Goal: Share content

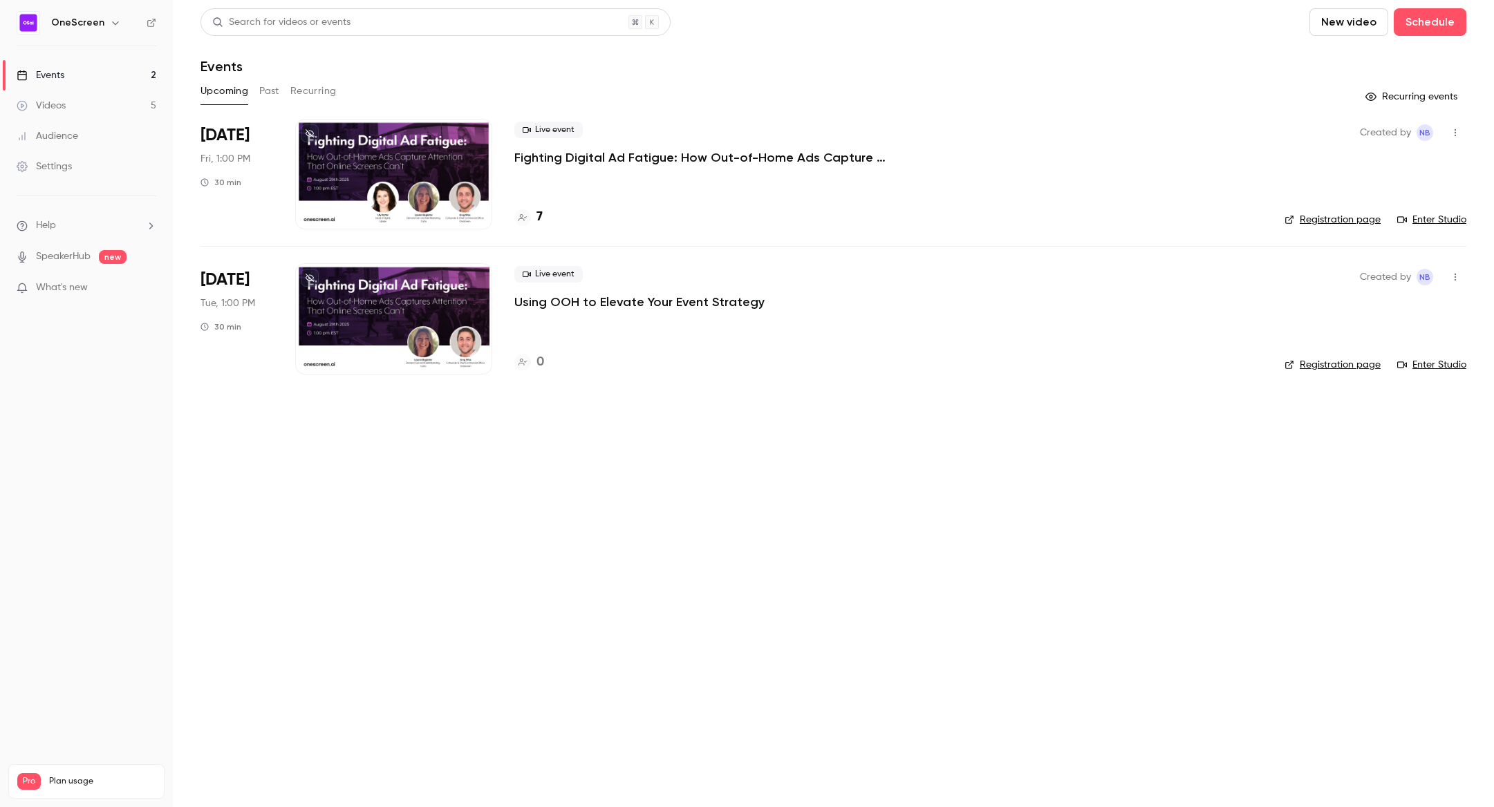
click at [545, 160] on p "Fighting Digital Ad Fatigue: How Out-of-Home Ads Capture Attention That Online …" at bounding box center [721, 157] width 415 height 17
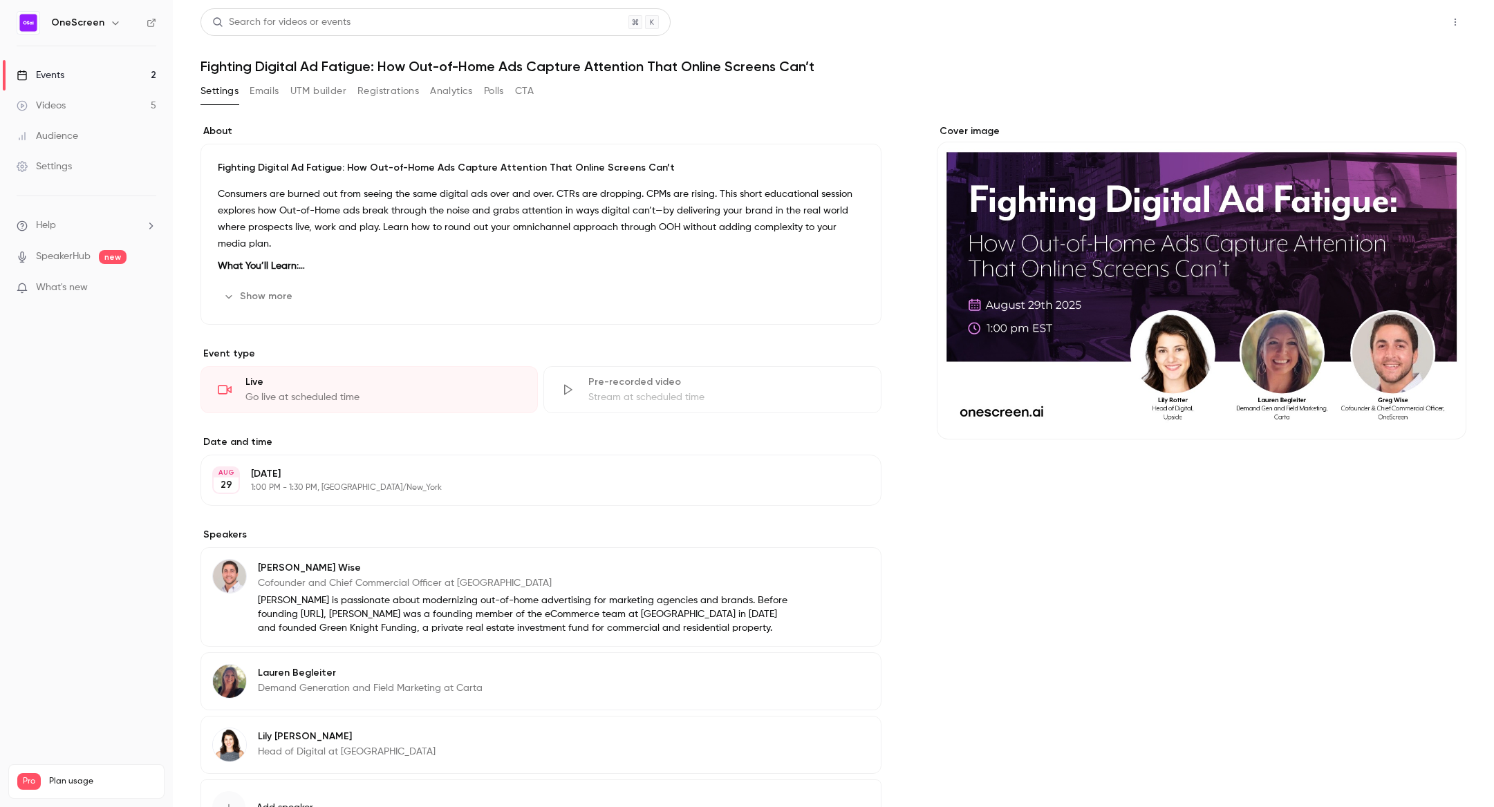
click at [1400, 20] on button "Share" at bounding box center [1405, 22] width 55 height 28
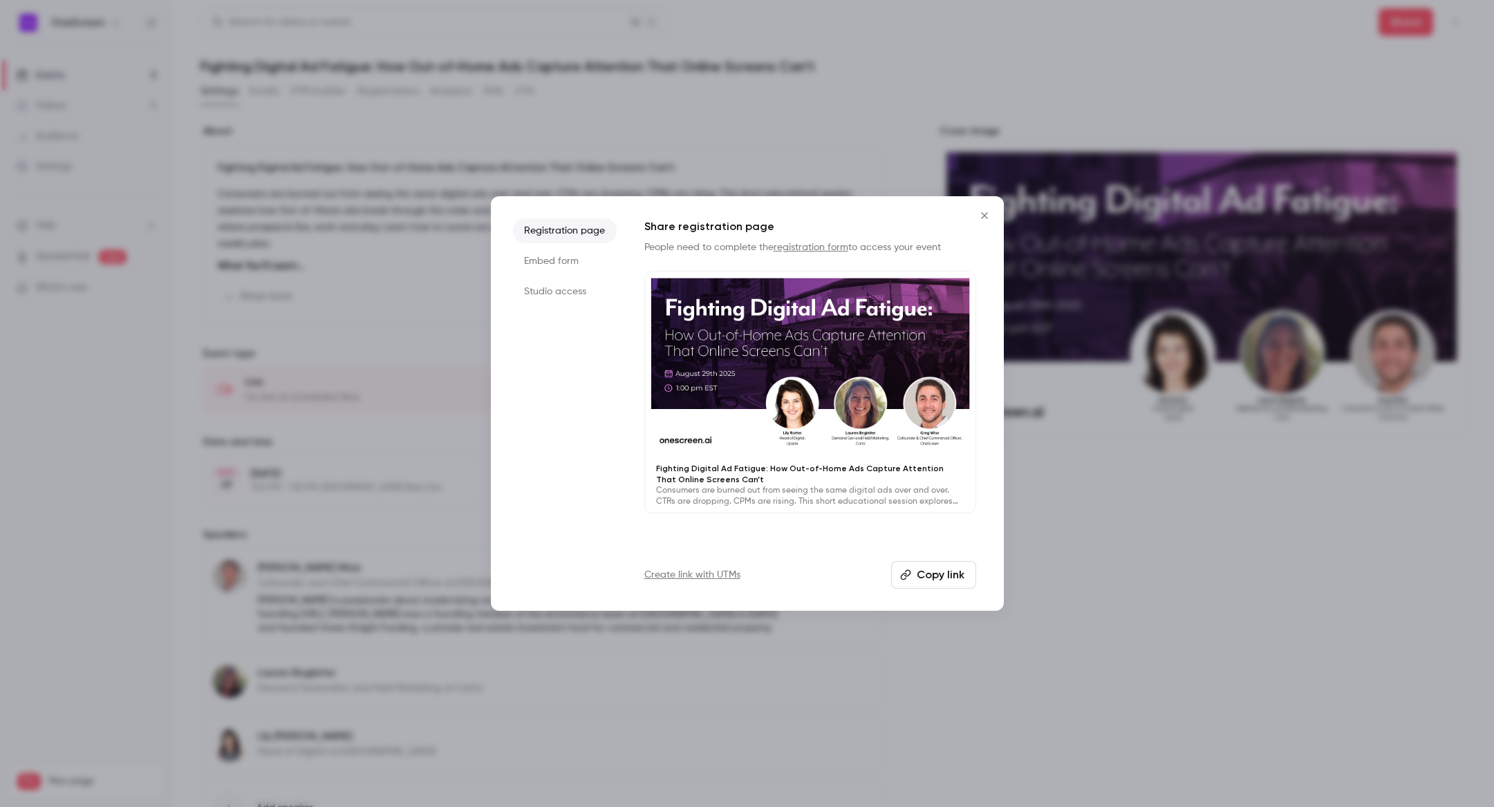
click at [921, 576] on button "Copy link" at bounding box center [933, 575] width 85 height 28
click at [983, 212] on icon "Close" at bounding box center [984, 215] width 17 height 11
